Goal: Transaction & Acquisition: Book appointment/travel/reservation

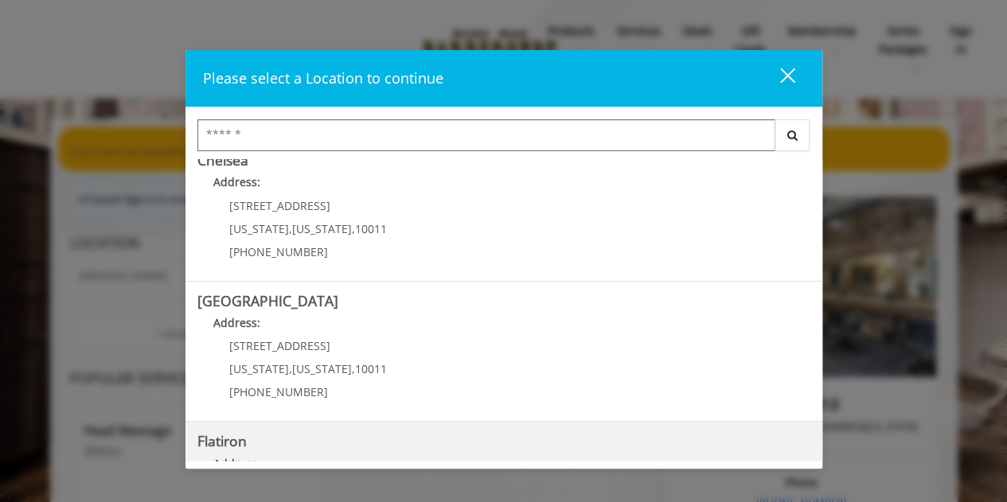
scroll to position [80, 0]
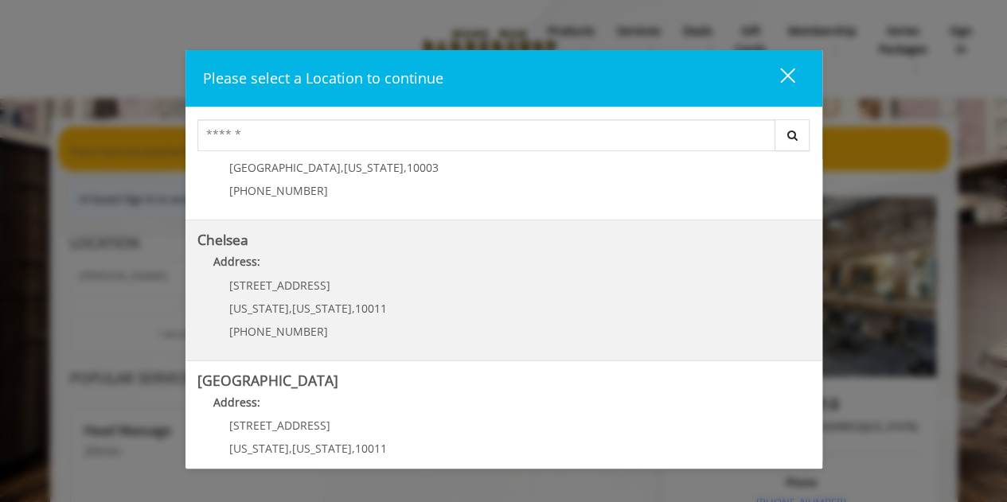
click at [473, 302] on link "Chelsea Address: 169/170 W 23rd St New York , New York , 10011 (917) 639-3902" at bounding box center [503, 290] width 613 height 116
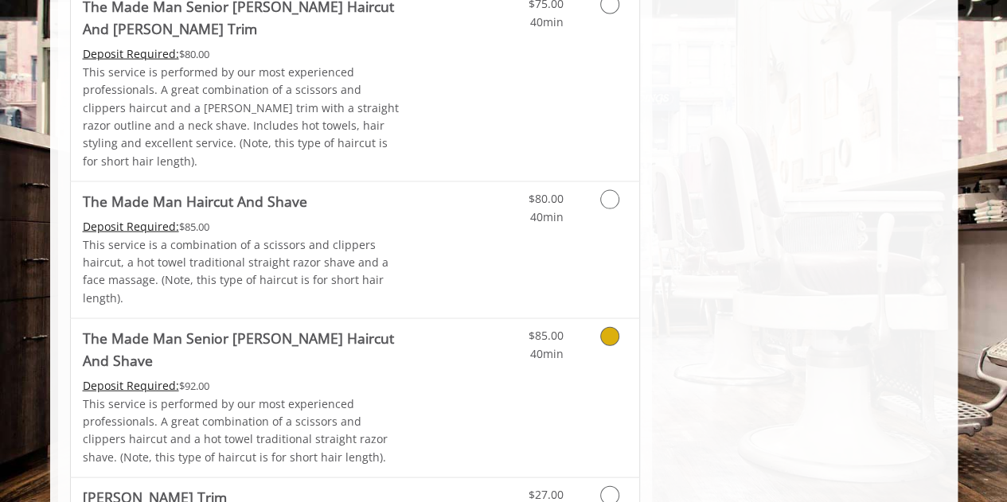
scroll to position [1672, 0]
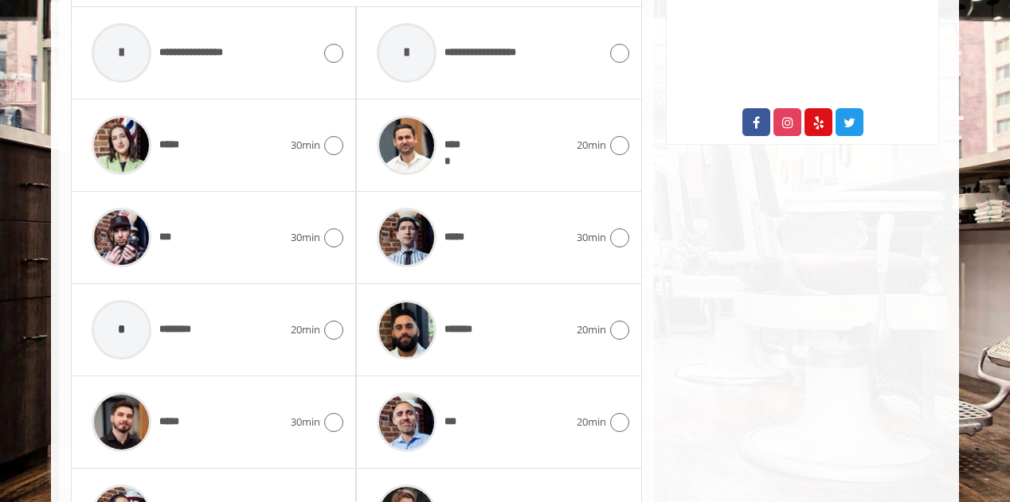
scroll to position [954, 0]
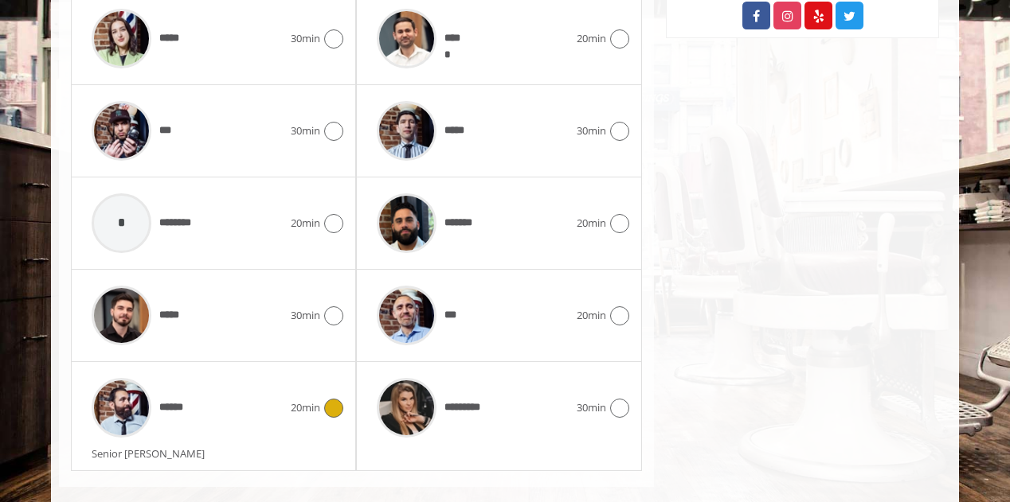
click at [314, 400] on span "20min" at bounding box center [305, 408] width 29 height 17
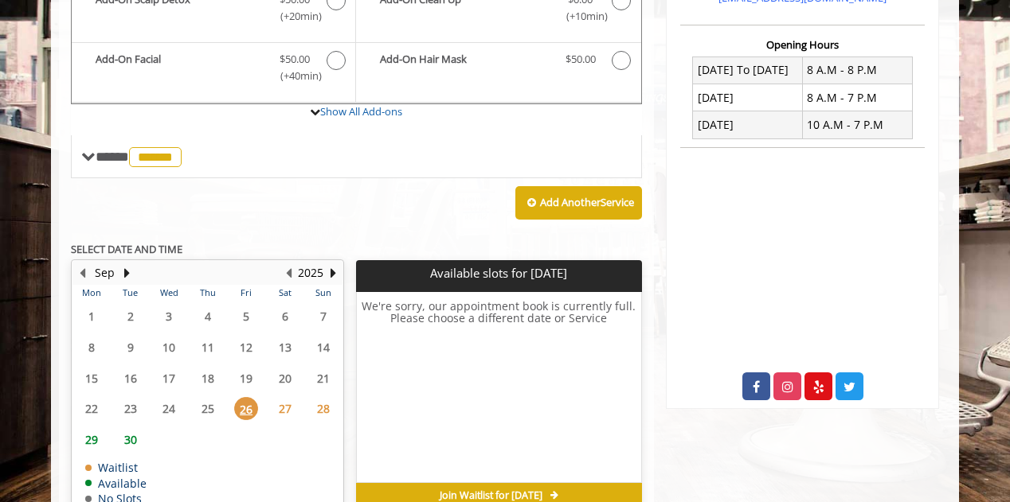
scroll to position [645, 0]
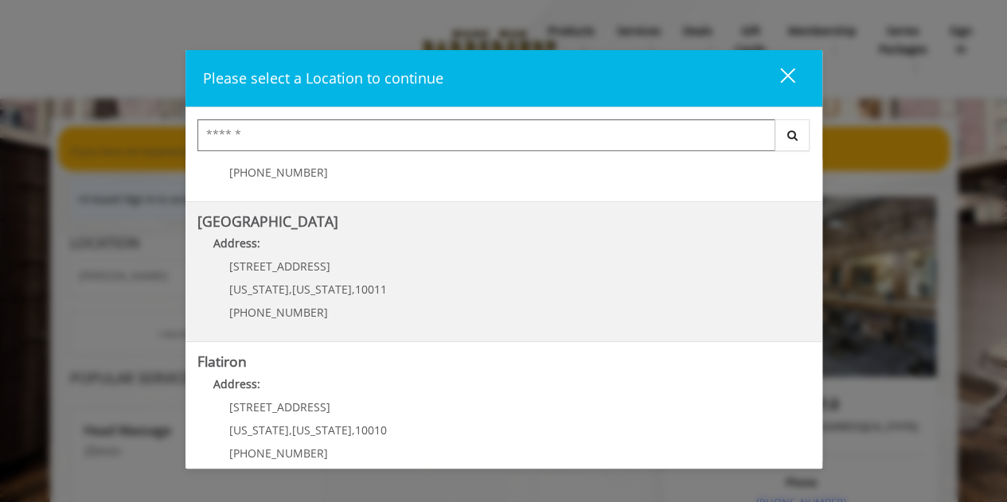
scroll to position [398, 0]
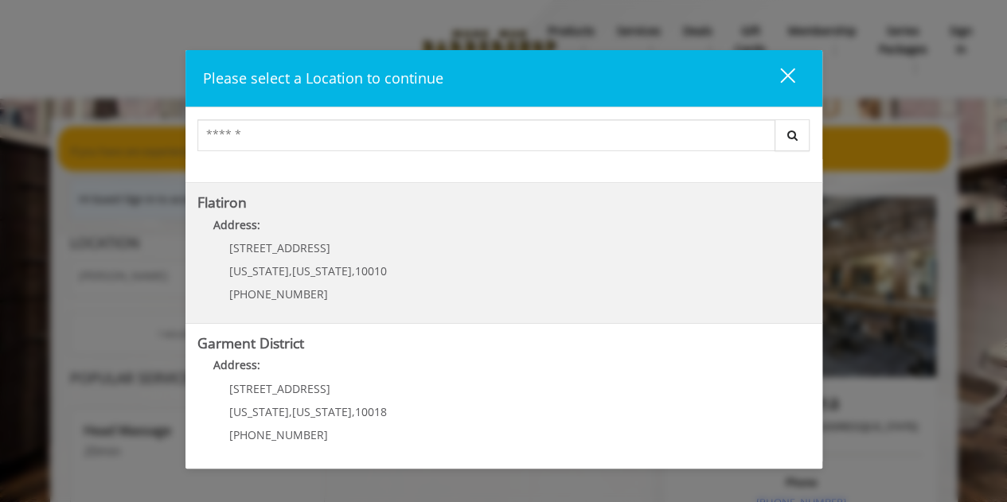
click at [411, 273] on "Flatiron Address: [STREET_ADDRESS][US_STATE][US_STATE] (917) 475-1765" at bounding box center [503, 253] width 613 height 116
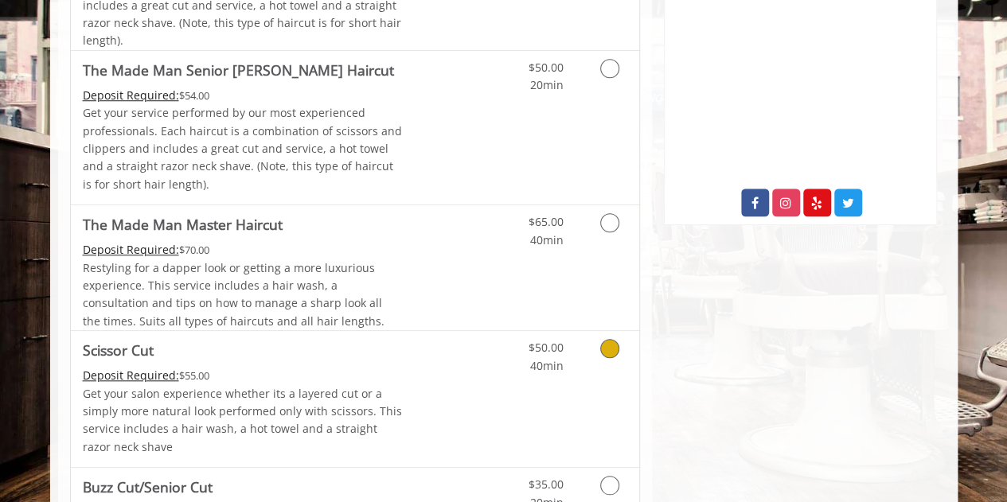
scroll to position [796, 0]
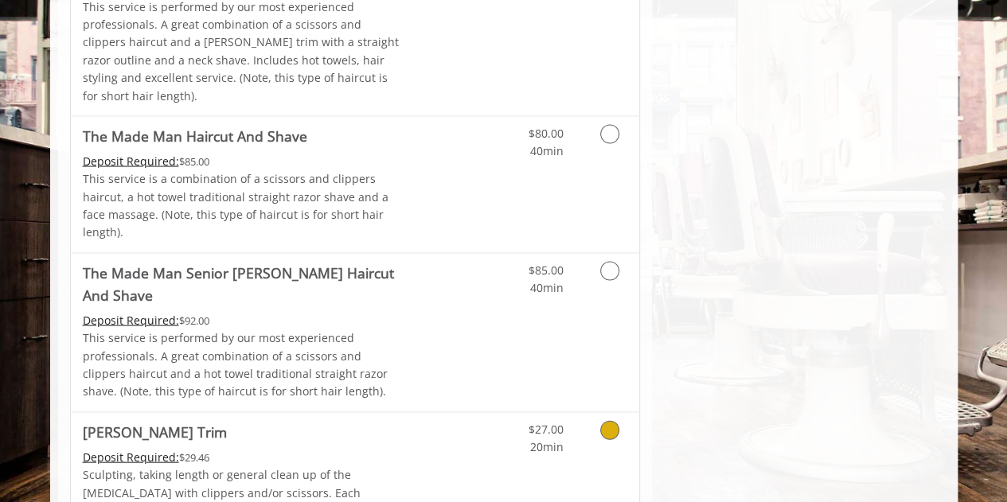
click at [458, 413] on link "Discounted Price" at bounding box center [449, 481] width 95 height 136
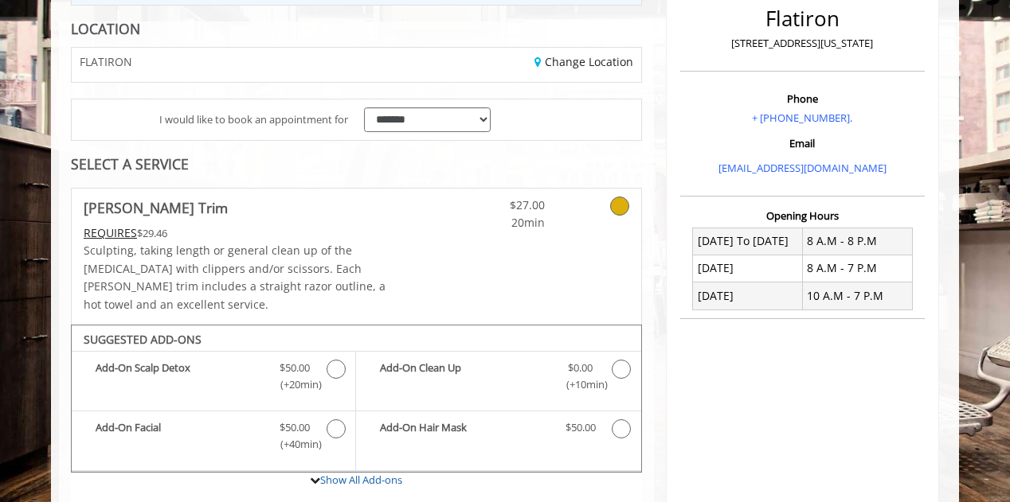
scroll to position [128, 0]
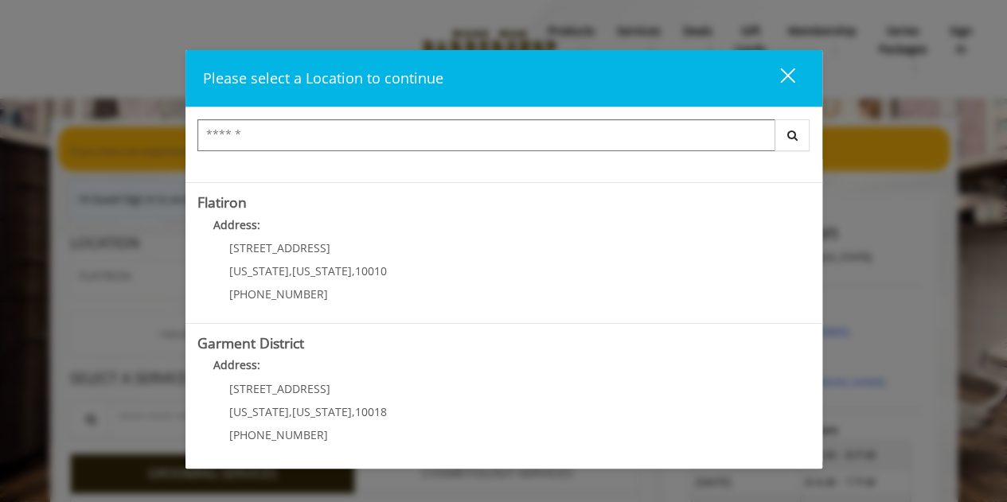
scroll to position [400, 0]
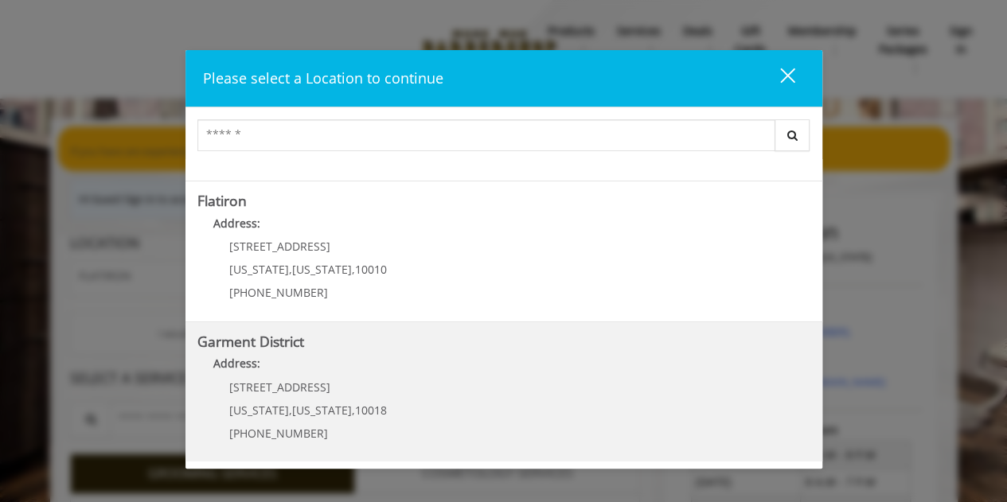
click at [470, 380] on District "Garment District Address: 1400 Broadway New York , New York , 10018 (212) 997-4…" at bounding box center [503, 392] width 613 height 116
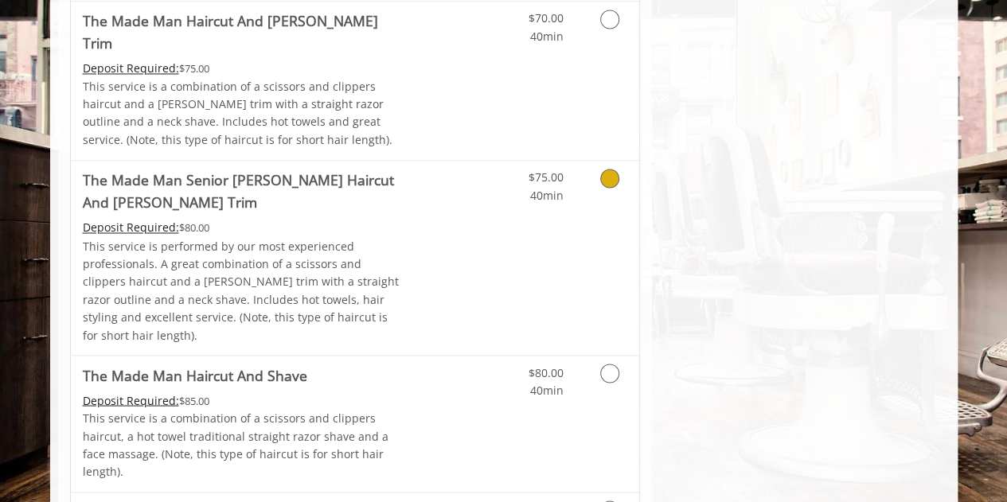
scroll to position [1513, 0]
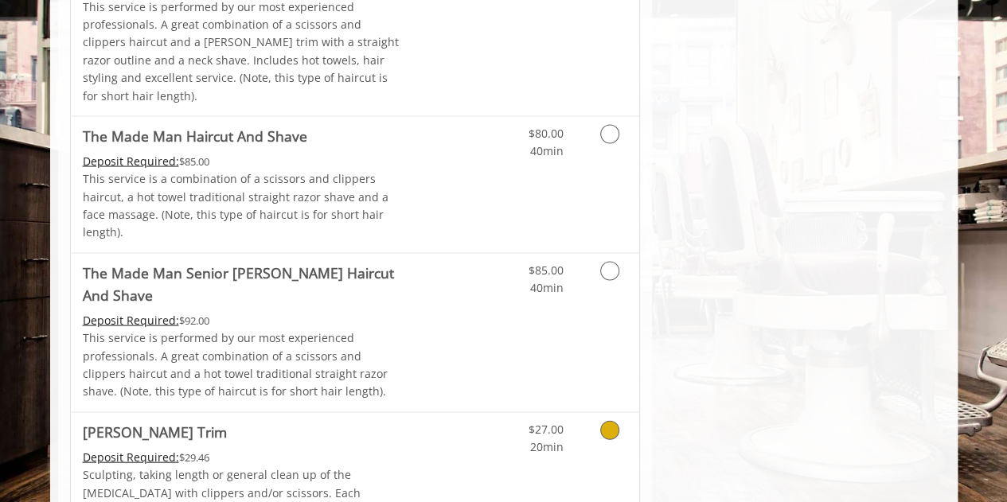
click at [421, 413] on link "Discounted Price" at bounding box center [449, 481] width 95 height 136
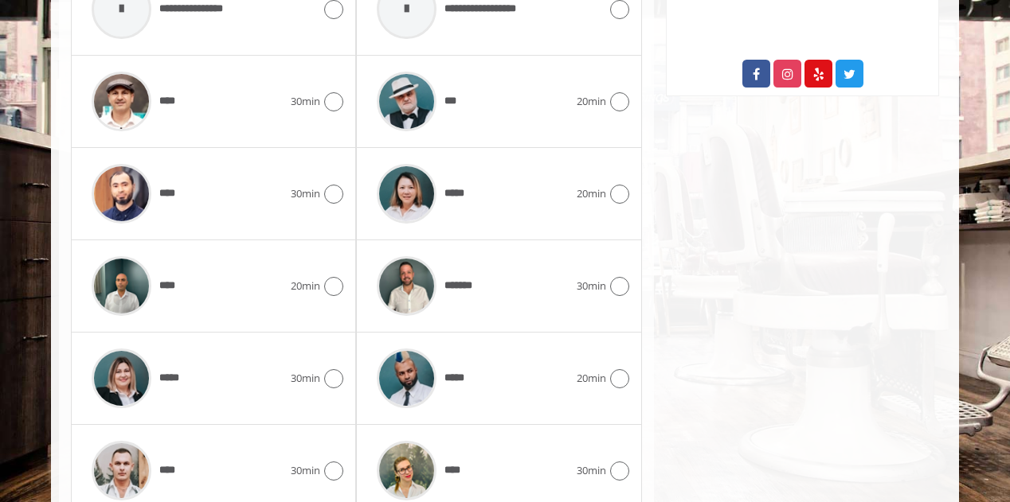
scroll to position [858, 0]
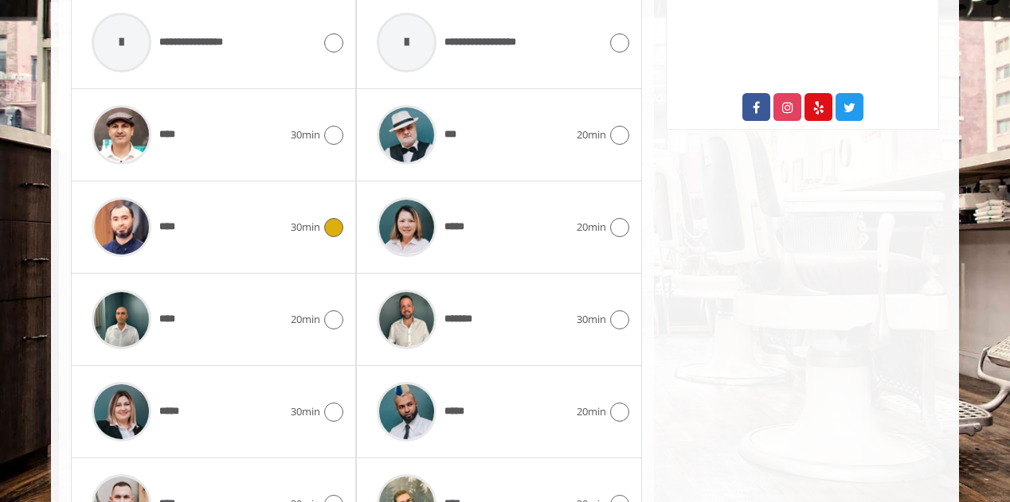
click at [291, 219] on div "**** 30min" at bounding box center [214, 227] width 260 height 76
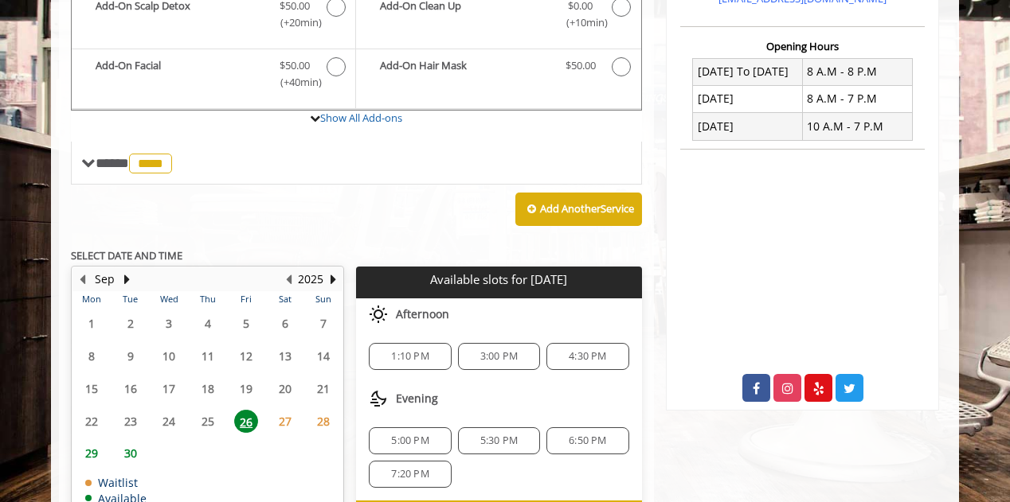
scroll to position [654, 0]
